Goal: Task Accomplishment & Management: Manage account settings

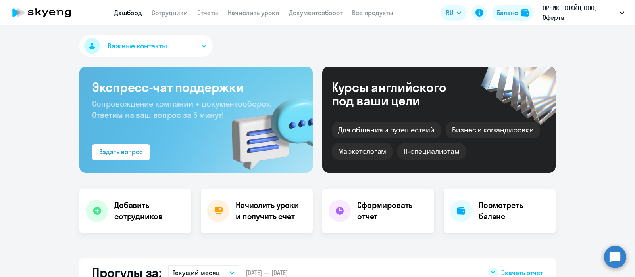
select select "30"
click at [177, 11] on link "Сотрудники" at bounding box center [170, 13] width 36 height 8
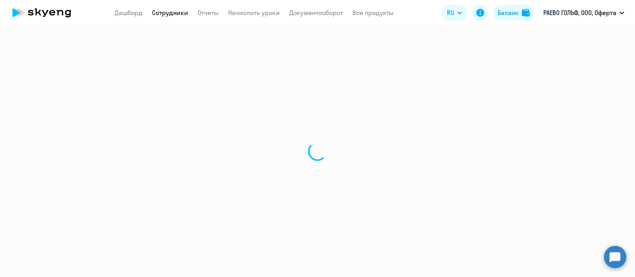
select select "30"
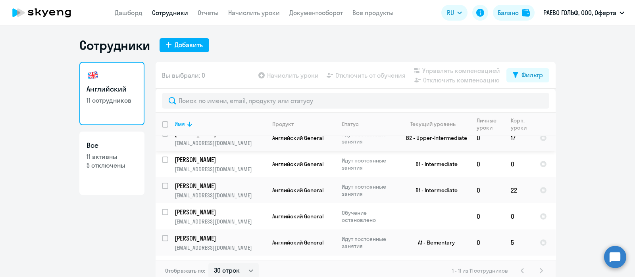
scroll to position [161, 0]
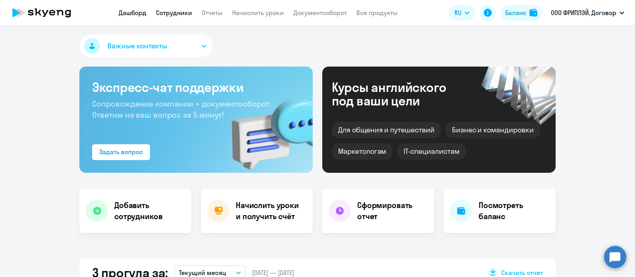
click at [177, 10] on link "Сотрудники" at bounding box center [174, 13] width 36 height 8
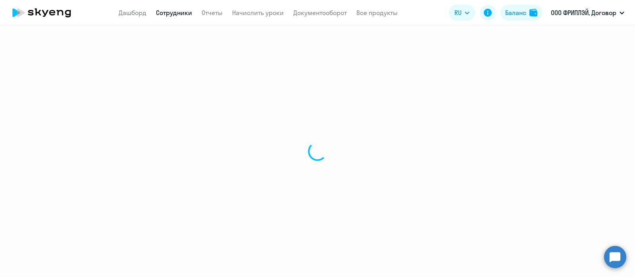
select select "30"
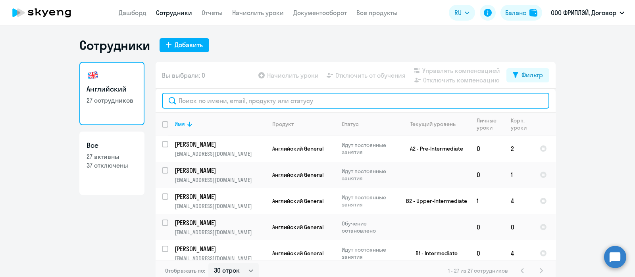
click at [266, 102] on input "text" at bounding box center [355, 101] width 387 height 16
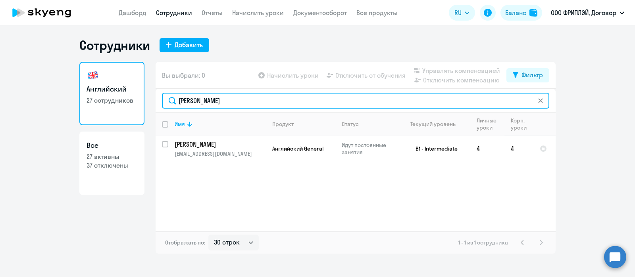
drag, startPoint x: 219, startPoint y: 102, endPoint x: 149, endPoint y: 97, distance: 70.4
click at [149, 97] on div "Английский 27 сотрудников Все 27 активны 37 отключены Вы выбрали: 0 Начислить у…" at bounding box center [317, 158] width 476 height 192
type input "рамано"
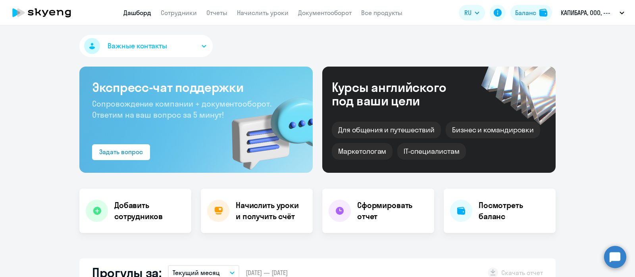
select select "30"
click at [173, 10] on link "Сотрудники" at bounding box center [179, 13] width 36 height 8
select select "30"
click at [188, 12] on link "Сотрудники" at bounding box center [179, 13] width 36 height 8
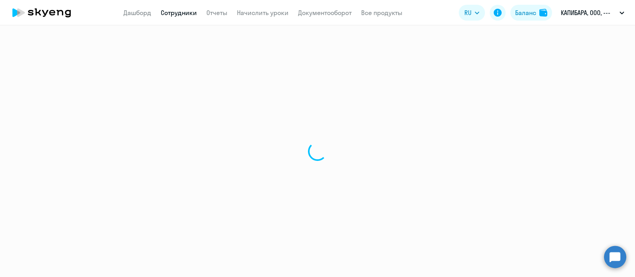
select select "30"
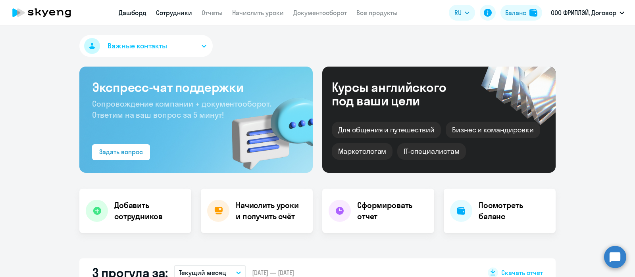
click at [177, 11] on link "Сотрудники" at bounding box center [174, 13] width 36 height 8
select select "30"
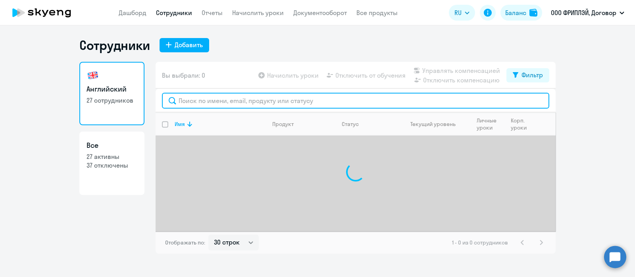
click at [236, 104] on input "text" at bounding box center [355, 101] width 387 height 16
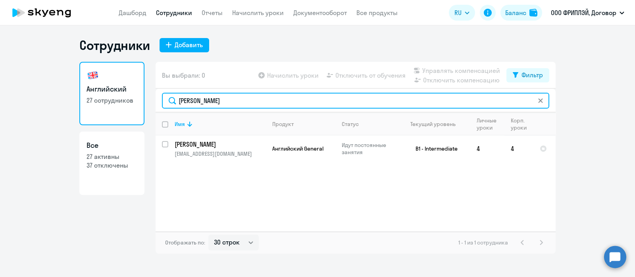
type input "[PERSON_NAME]"
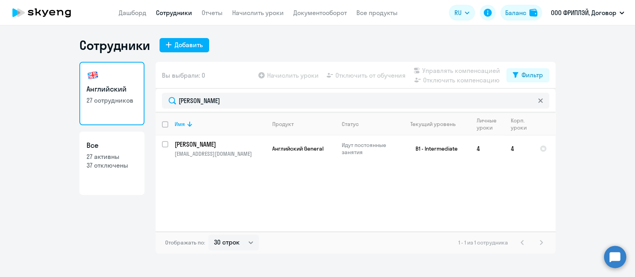
click at [246, 14] on link "Начислить уроки" at bounding box center [258, 13] width 52 height 8
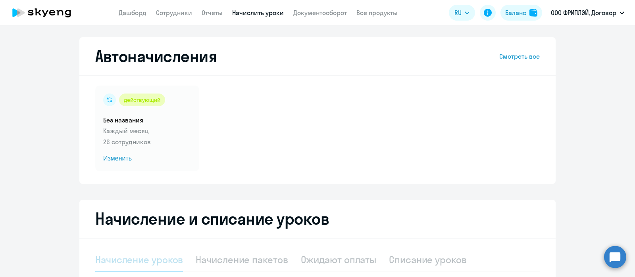
select select "10"
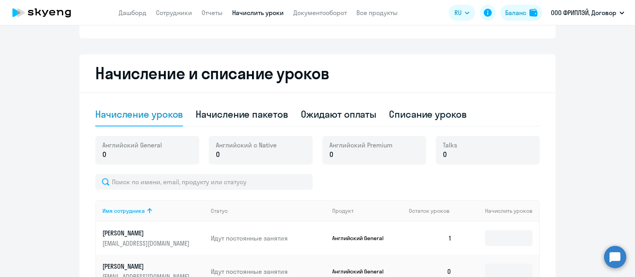
scroll to position [149, 0]
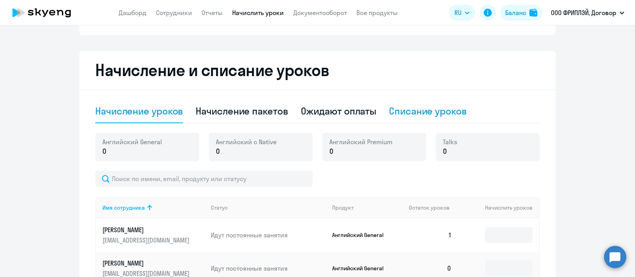
click at [421, 113] on div "Списание уроков" at bounding box center [428, 111] width 78 height 13
select select "10"
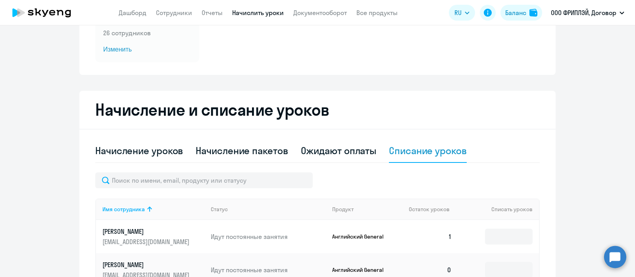
scroll to position [99, 0]
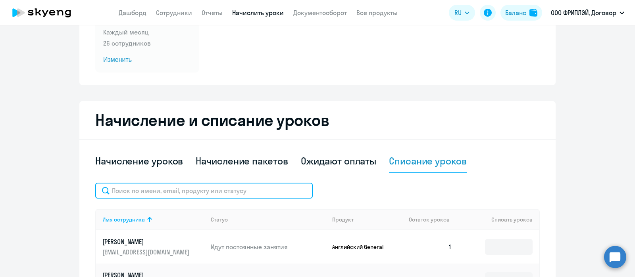
click at [160, 190] on input "text" at bounding box center [203, 191] width 217 height 16
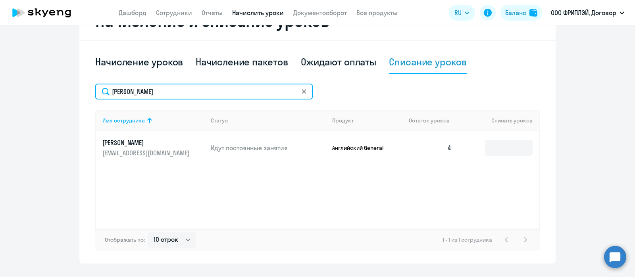
scroll to position [198, 0]
type input "[PERSON_NAME]"
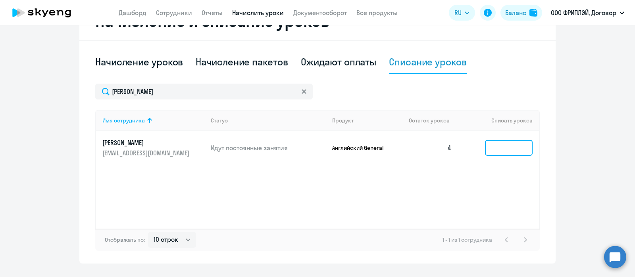
click at [495, 148] on input at bounding box center [509, 148] width 48 height 16
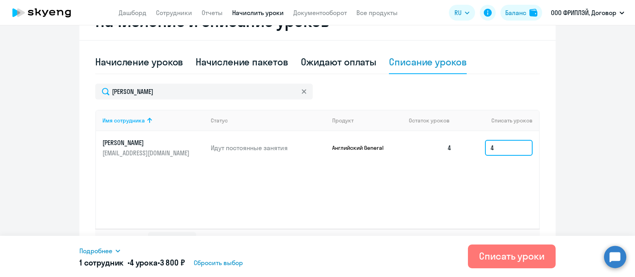
type input "4"
click at [116, 249] on icon at bounding box center [118, 251] width 6 height 6
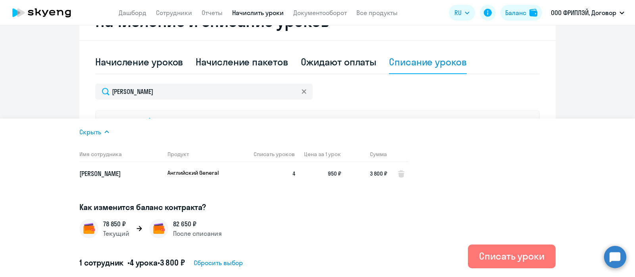
click at [104, 130] on icon at bounding box center [107, 132] width 6 height 6
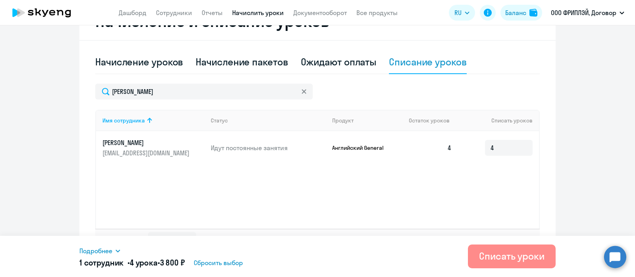
click at [496, 260] on div "Списать уроки" at bounding box center [511, 256] width 65 height 13
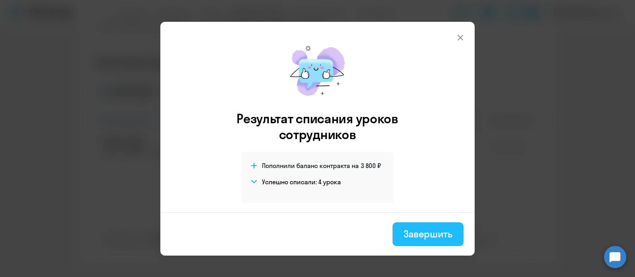
click at [421, 234] on div "Завершить" at bounding box center [427, 234] width 49 height 13
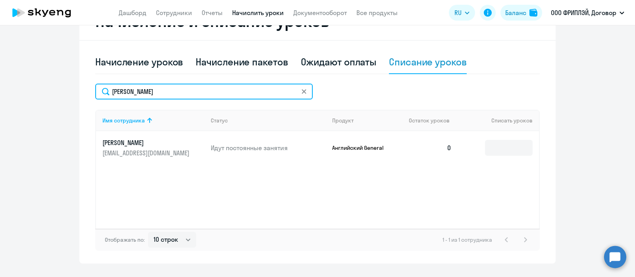
click at [34, 92] on ng-component "Автоначисления Смотреть все действующий Без названия Каждый месяц 26 сотруднико…" at bounding box center [317, 51] width 635 height 424
type input "раман"
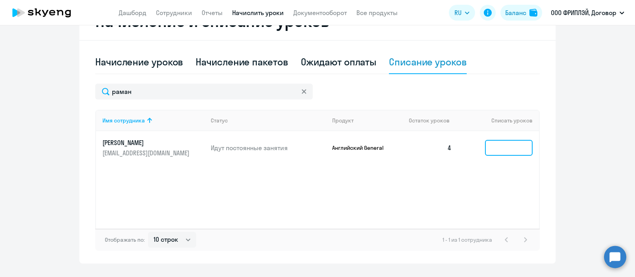
click at [496, 149] on input at bounding box center [509, 148] width 48 height 16
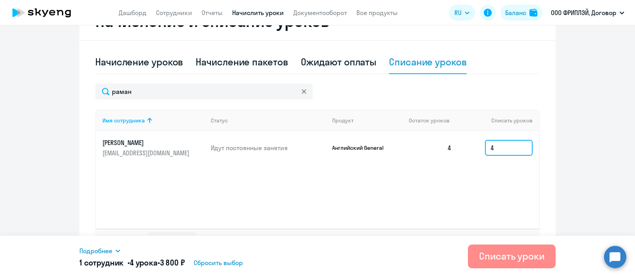
type input "4"
click at [502, 259] on div "Списать уроки" at bounding box center [511, 256] width 65 height 13
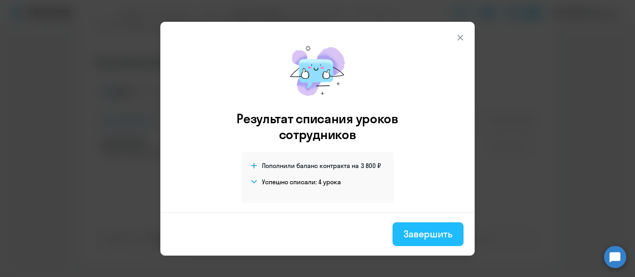
click at [430, 229] on div "Завершить" at bounding box center [427, 234] width 49 height 13
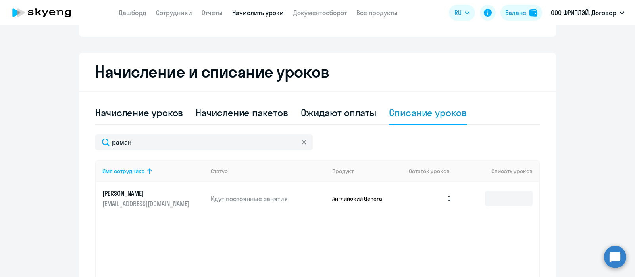
scroll to position [0, 0]
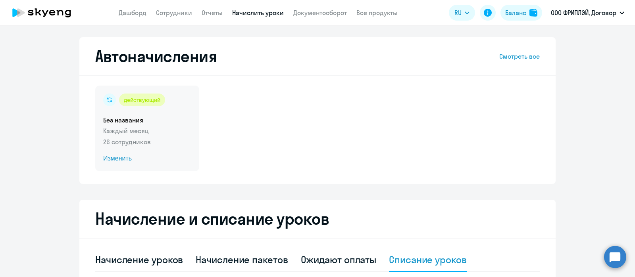
click at [138, 126] on div "действующий Без названия Каждый месяц 26 сотрудников Изменить" at bounding box center [147, 129] width 104 height 86
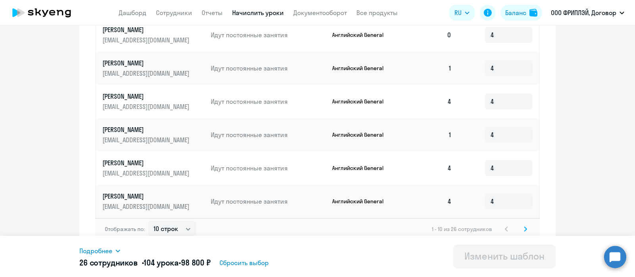
scroll to position [459, 0]
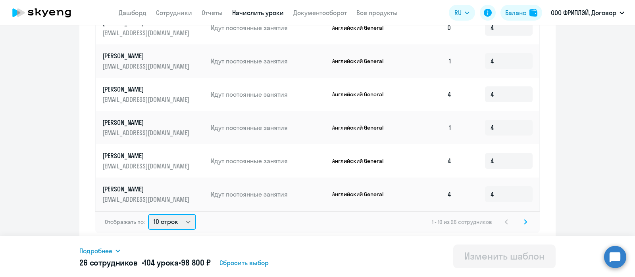
click at [183, 223] on select "10 строк 30 строк 50 строк" at bounding box center [172, 222] width 48 height 16
select select "50"
click at [148, 214] on select "10 строк 30 строк 50 строк" at bounding box center [172, 222] width 48 height 16
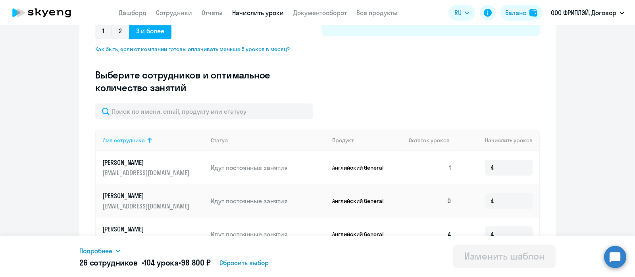
scroll to position [248, 0]
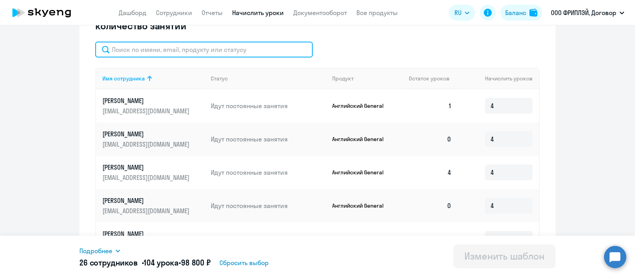
click at [151, 51] on input "text" at bounding box center [203, 50] width 217 height 16
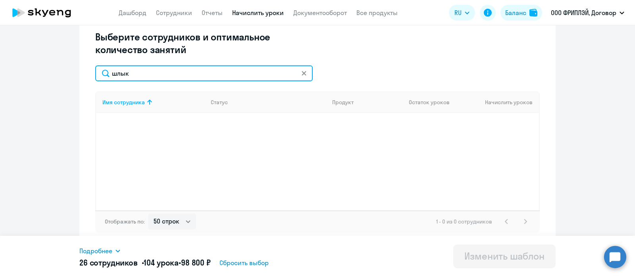
scroll to position [224, 0]
type input "шлык"
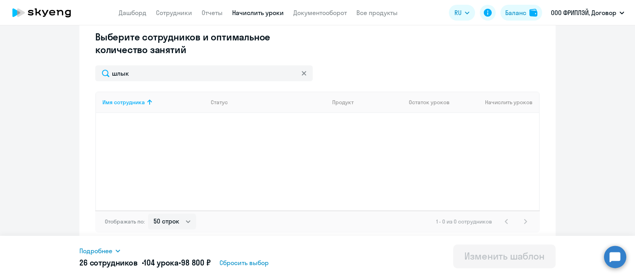
click at [301, 73] on icon at bounding box center [303, 73] width 4 height 4
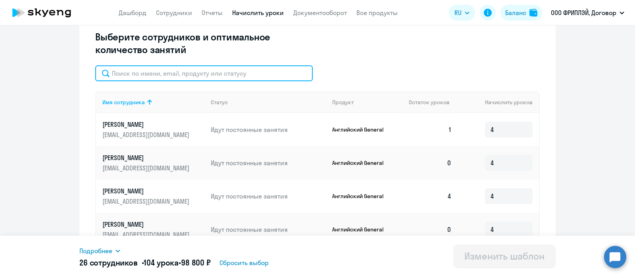
click at [175, 74] on input "text" at bounding box center [203, 73] width 217 height 16
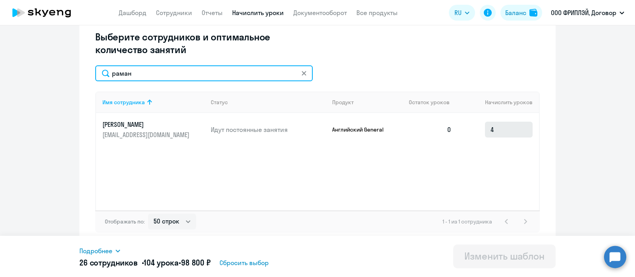
type input "раман"
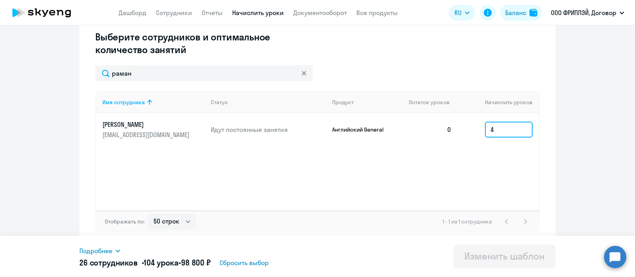
drag, startPoint x: 500, startPoint y: 129, endPoint x: 452, endPoint y: 129, distance: 48.0
click at [453, 129] on tr "Раманович Александр a.ramanovich@freeplay.io Идут постоянные занятия Английский…" at bounding box center [317, 129] width 443 height 33
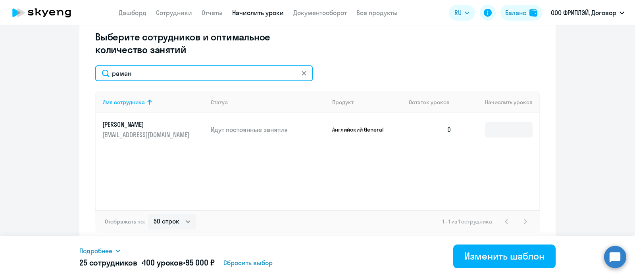
drag, startPoint x: 142, startPoint y: 72, endPoint x: 103, endPoint y: 69, distance: 39.8
click at [103, 69] on input "раман" at bounding box center [203, 73] width 217 height 16
type input "тарл"
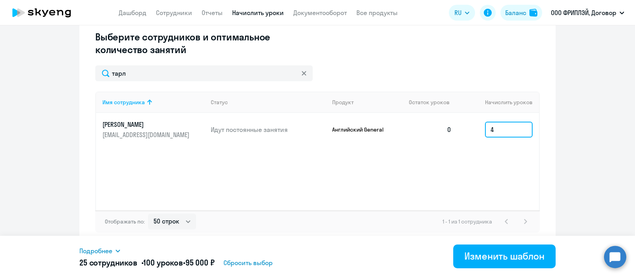
drag, startPoint x: 497, startPoint y: 129, endPoint x: 409, endPoint y: 129, distance: 88.5
click at [411, 129] on tr "Тарлюк Сергей starluk23@gmail.com Идут постоянные занятия Английский General 0 4" at bounding box center [317, 129] width 443 height 33
click at [301, 76] on svg-icon at bounding box center [304, 73] width 6 height 6
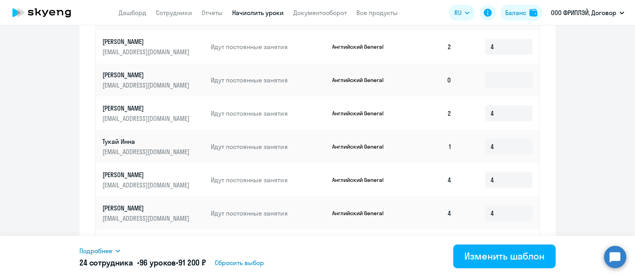
scroll to position [466, 0]
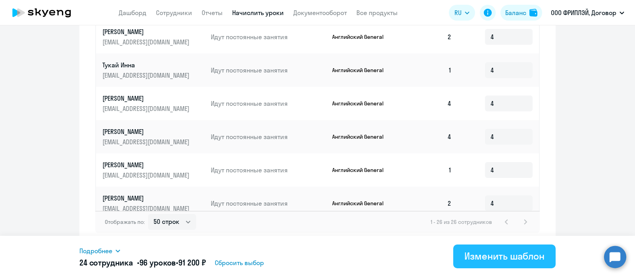
click at [503, 253] on div "Изменить шаблон" at bounding box center [504, 256] width 80 height 13
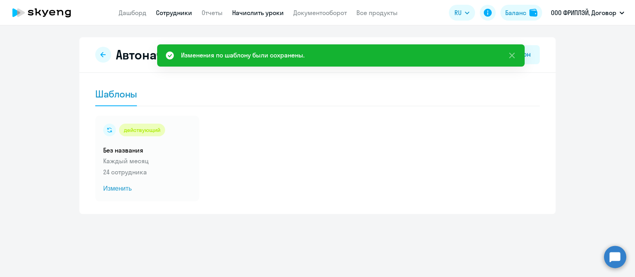
click at [169, 14] on link "Сотрудники" at bounding box center [174, 13] width 36 height 8
select select "30"
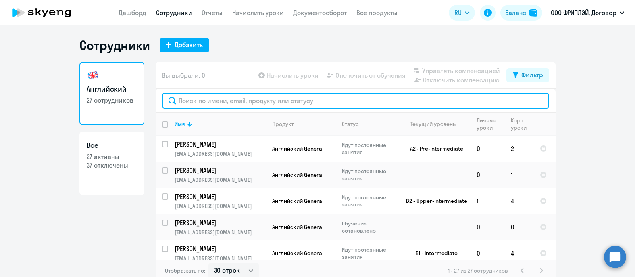
click at [214, 103] on input "text" at bounding box center [355, 101] width 387 height 16
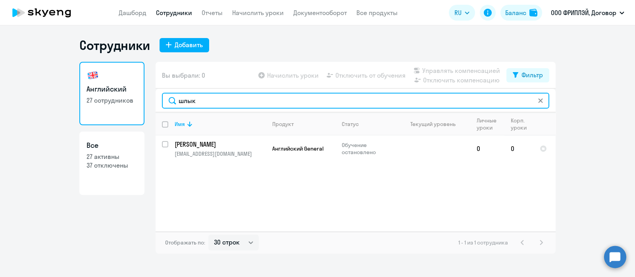
type input "шлык"
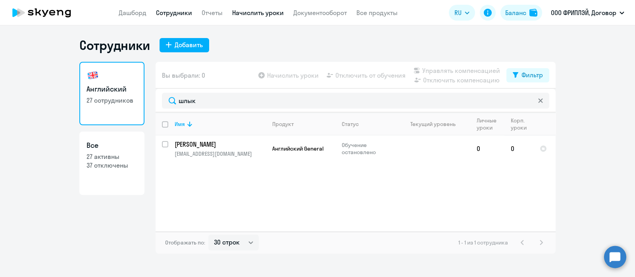
click at [251, 12] on link "Начислить уроки" at bounding box center [258, 13] width 52 height 8
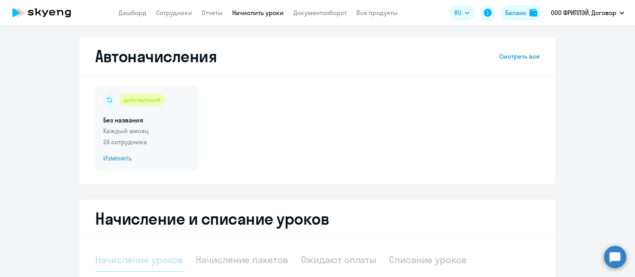
select select "10"
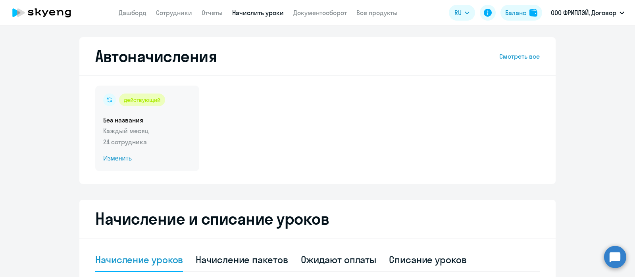
click at [150, 126] on div "действующий Без названия Каждый месяц 24 сотрудника Изменить" at bounding box center [147, 129] width 104 height 86
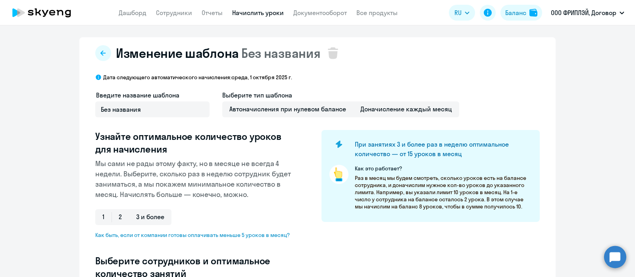
select select "10"
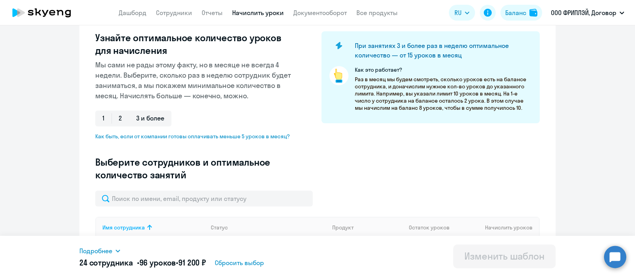
scroll to position [198, 0]
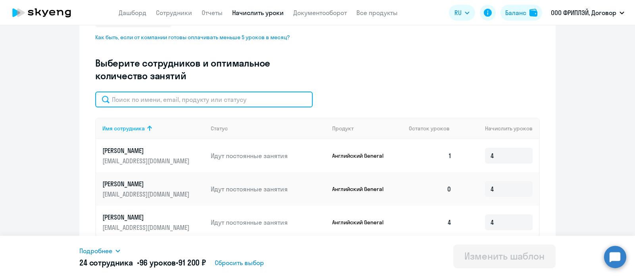
click at [175, 96] on input "text" at bounding box center [203, 100] width 217 height 16
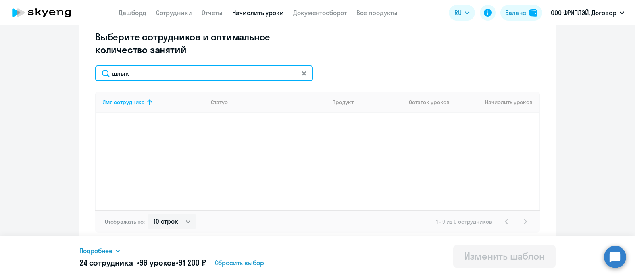
scroll to position [75, 0]
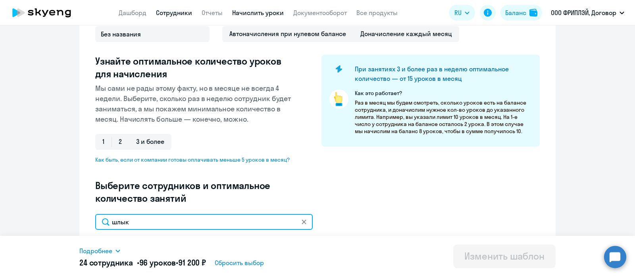
type input "шлык"
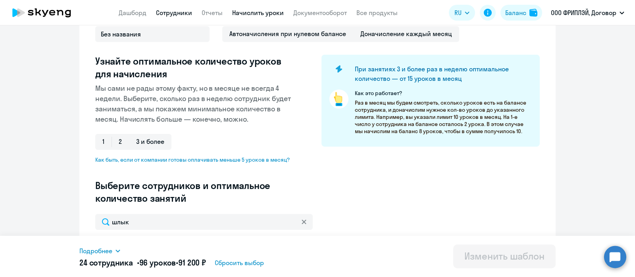
click at [180, 12] on link "Сотрудники" at bounding box center [174, 13] width 36 height 8
select select "30"
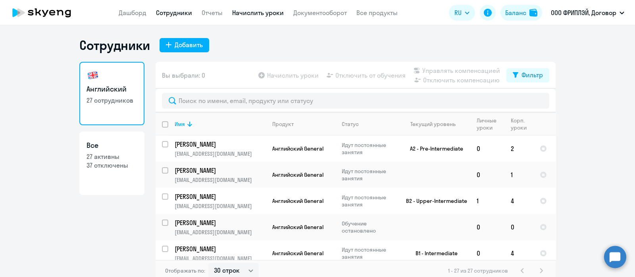
click at [257, 12] on link "Начислить уроки" at bounding box center [258, 13] width 52 height 8
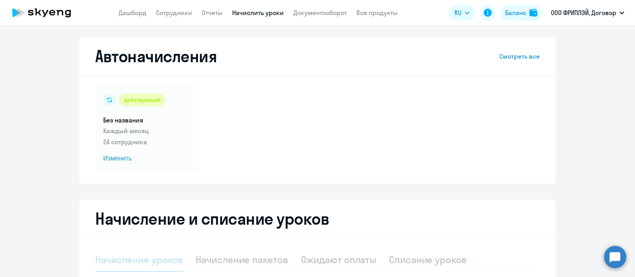
select select "10"
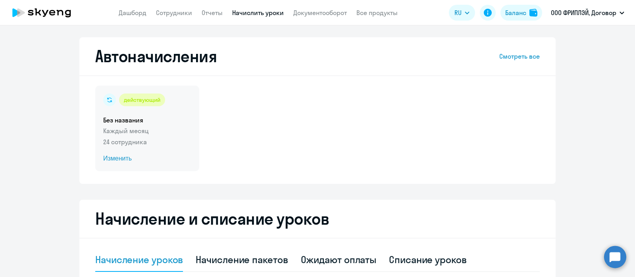
click at [120, 158] on span "Изменить" at bounding box center [147, 159] width 88 height 10
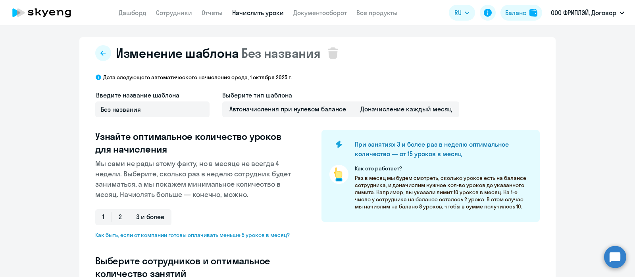
select select "10"
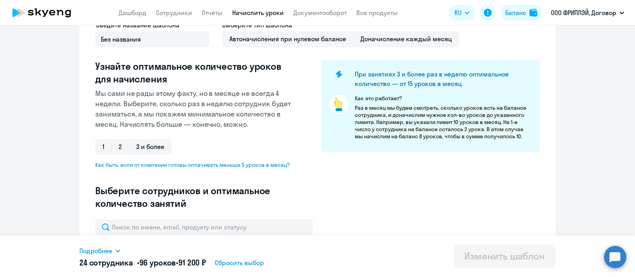
scroll to position [149, 0]
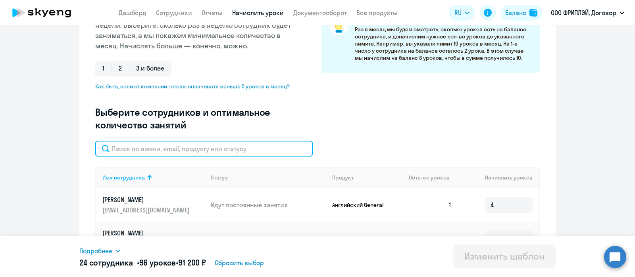
click at [175, 148] on input "text" at bounding box center [203, 149] width 217 height 16
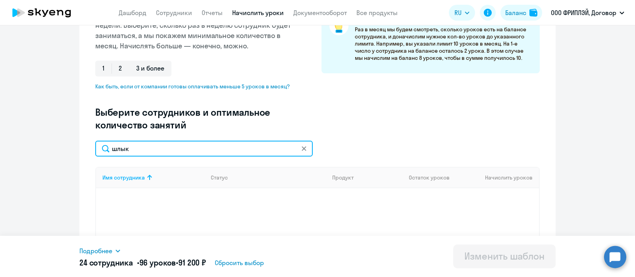
scroll to position [224, 0]
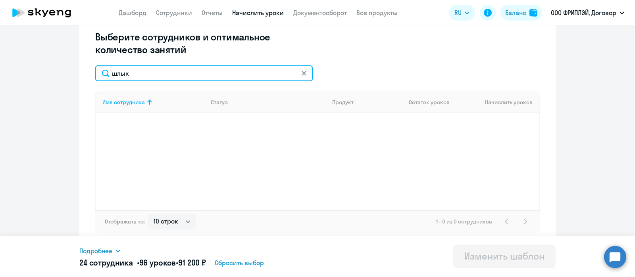
type input "шлык"
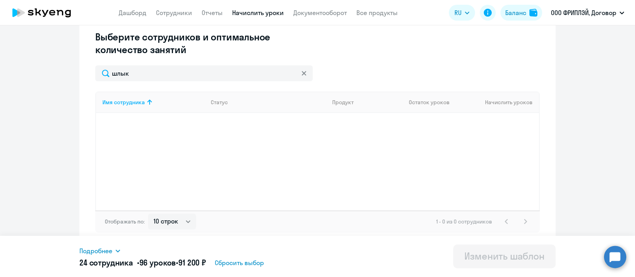
click at [245, 143] on div "Имя сотрудника Статус Продукт Остаток уроков Начислить уроков" at bounding box center [317, 151] width 444 height 119
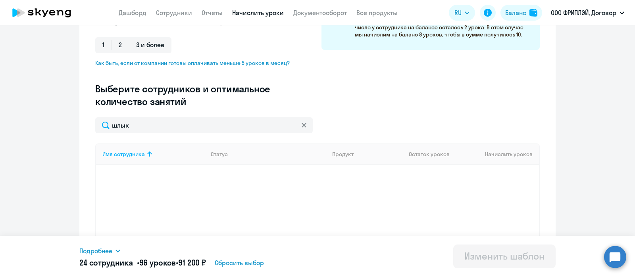
scroll to position [75, 0]
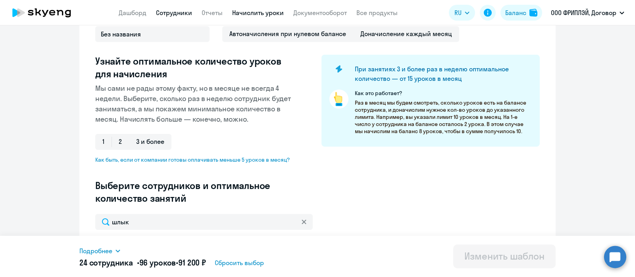
click at [177, 15] on link "Сотрудники" at bounding box center [174, 13] width 36 height 8
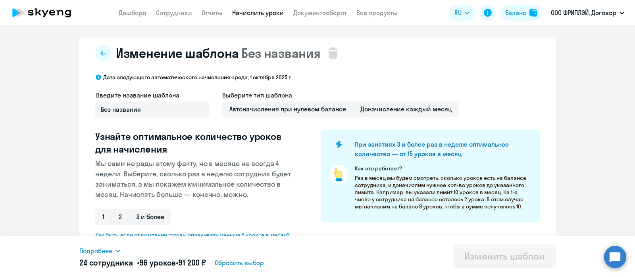
select select "30"
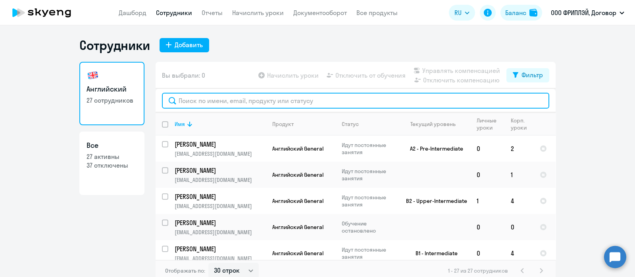
click at [213, 98] on input "text" at bounding box center [355, 101] width 387 height 16
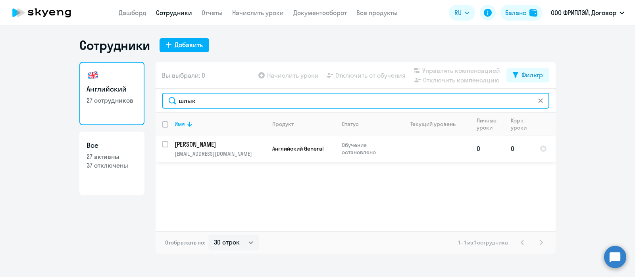
type input "шлык"
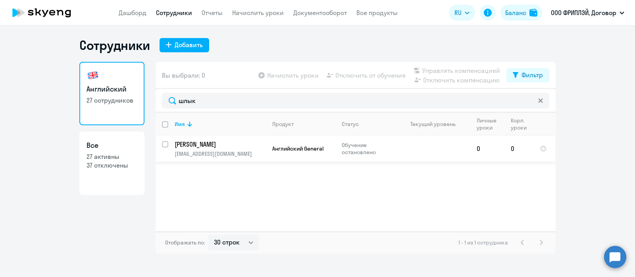
click at [165, 144] on input "select row 2103912" at bounding box center [170, 149] width 16 height 16
checkbox input "true"
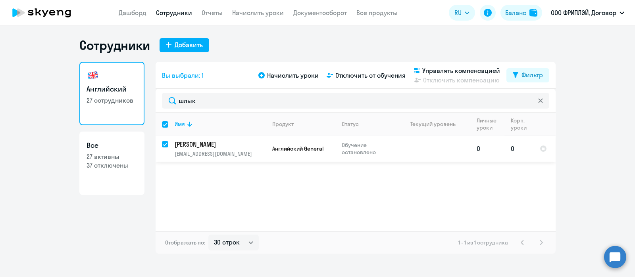
click at [166, 142] on input "deselect row 2103912" at bounding box center [170, 149] width 16 height 16
checkbox input "false"
